Goal: Task Accomplishment & Management: Manage account settings

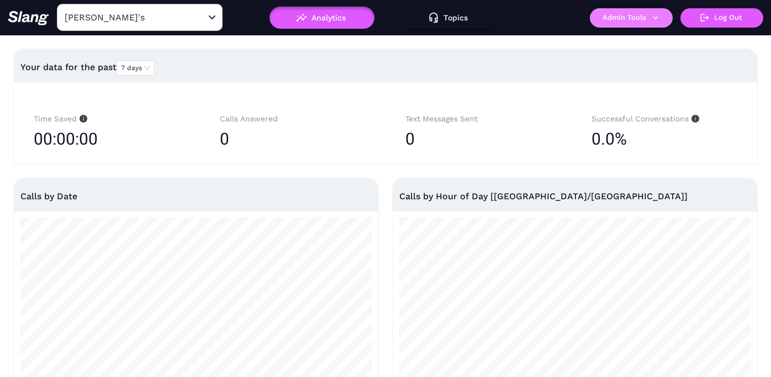
click at [638, 17] on button "Admin Tools" at bounding box center [631, 17] width 83 height 19
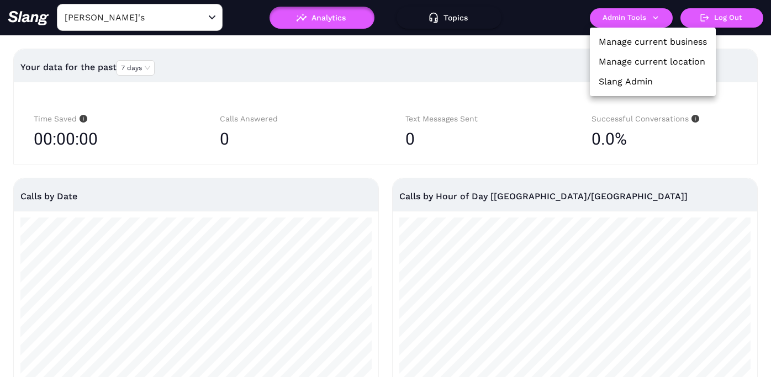
click at [638, 46] on link "Manage current business" at bounding box center [653, 41] width 108 height 13
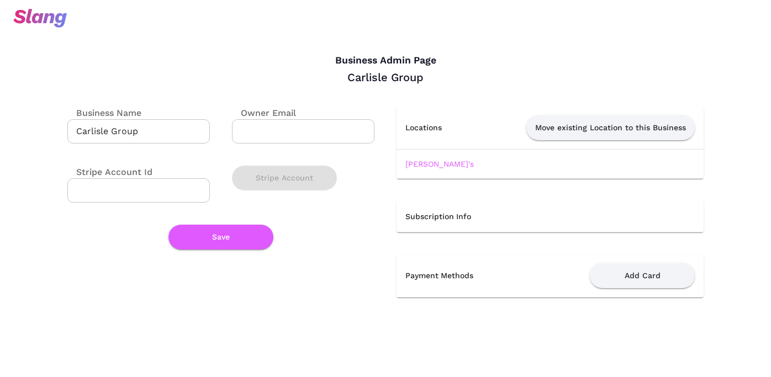
click at [420, 157] on td "Amelia Gene's" at bounding box center [549, 163] width 307 height 29
click at [420, 166] on link "Amelia Gene's" at bounding box center [439, 164] width 68 height 9
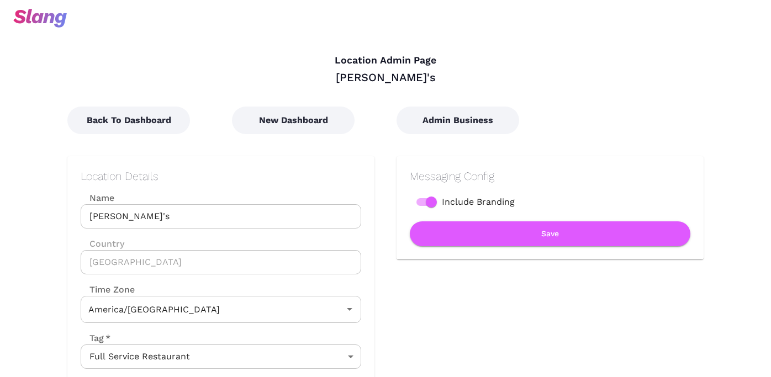
type input "Central Time"
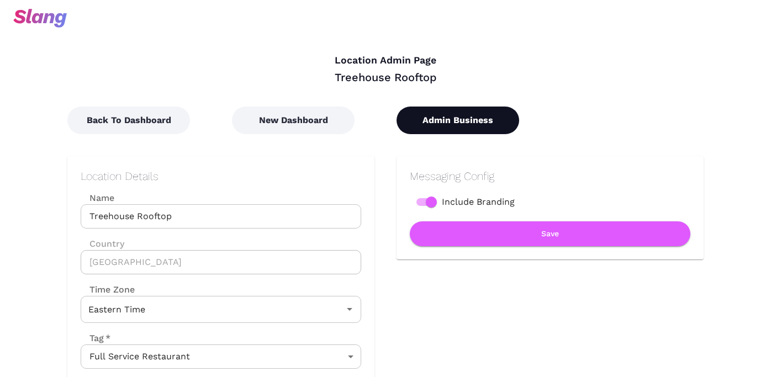
click at [463, 115] on button "Admin Business" at bounding box center [457, 121] width 123 height 28
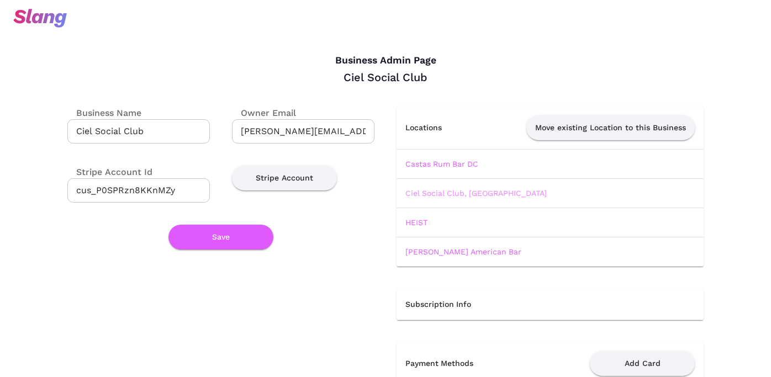
click at [422, 191] on link "Ciel Social Club, [GEOGRAPHIC_DATA]" at bounding box center [475, 193] width 141 height 9
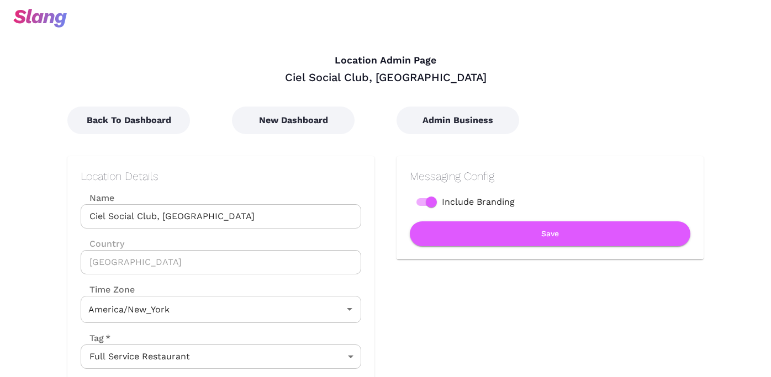
type input "Eastern Time"
type input "Pacific Time"
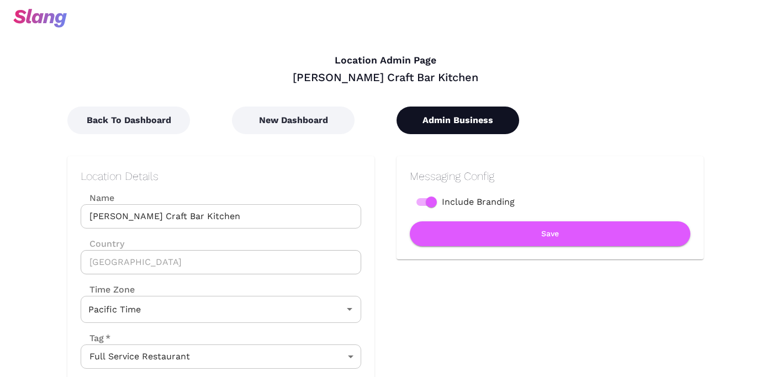
click at [454, 120] on button "Admin Business" at bounding box center [457, 121] width 123 height 28
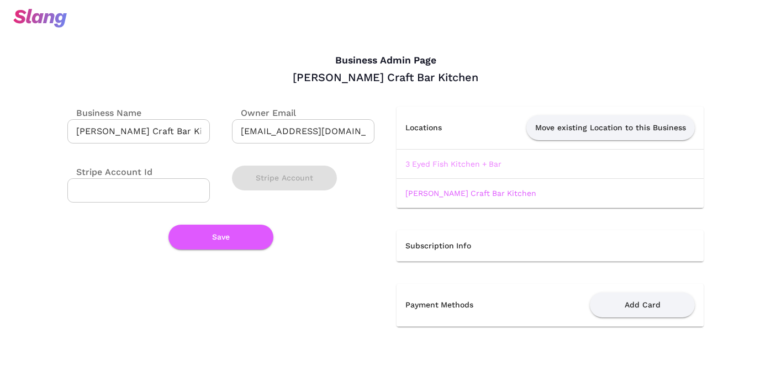
click at [432, 160] on link "3 Eyed Fish Kitchen + Bar" at bounding box center [453, 164] width 96 height 9
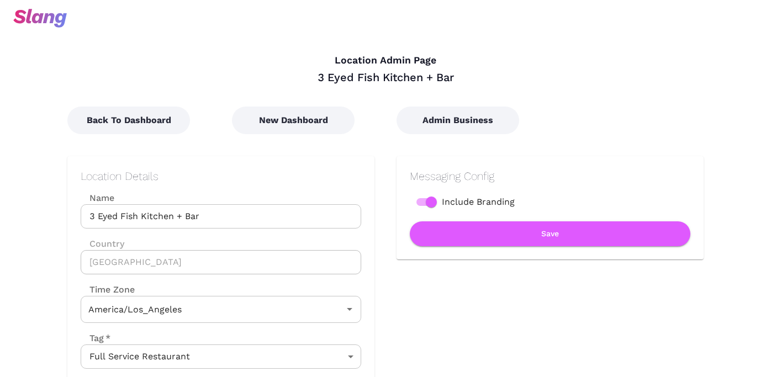
type input "Pacific Time"
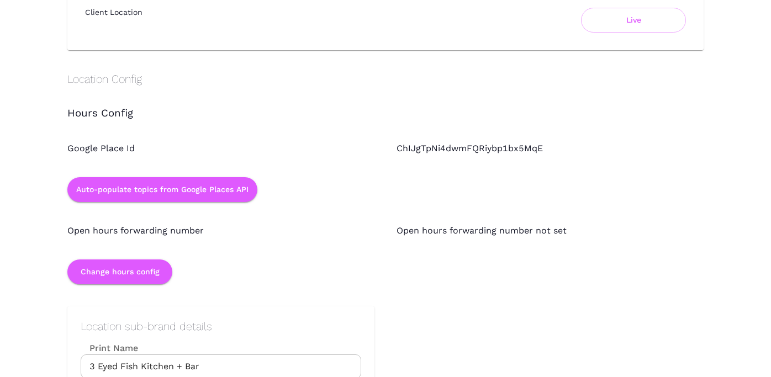
scroll to position [875, 0]
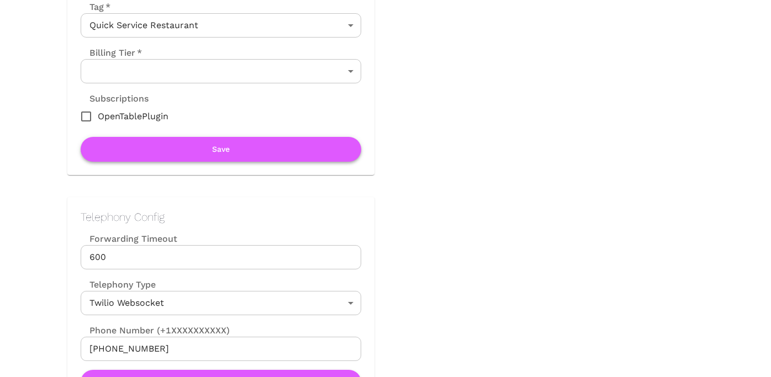
scroll to position [358, 0]
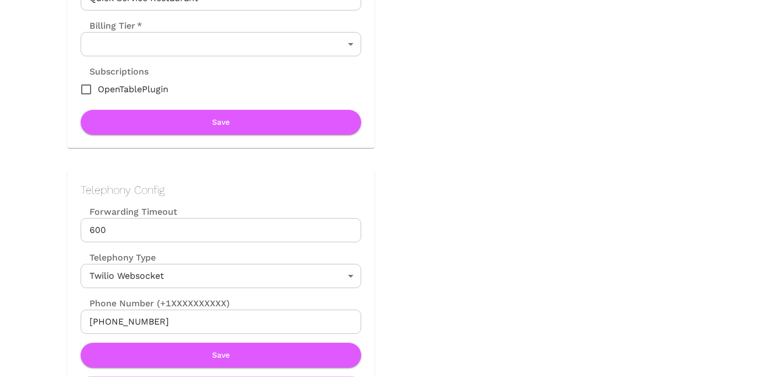
click at [172, 311] on input "+18454703667" at bounding box center [221, 322] width 281 height 24
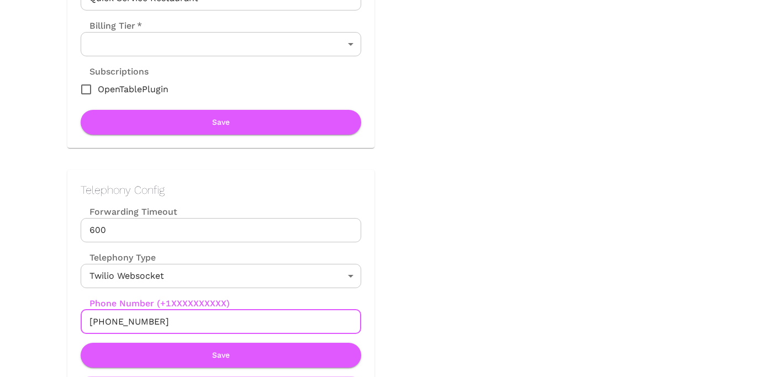
click at [167, 319] on input "+18454703667" at bounding box center [221, 322] width 281 height 24
